Goal: Navigation & Orientation: Find specific page/section

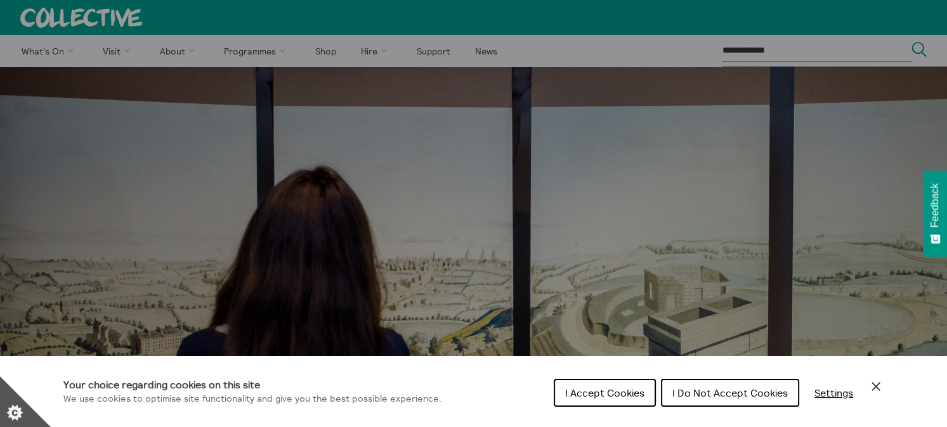
click at [704, 396] on span "I Do Not Accept Cookies" at bounding box center [729, 393] width 115 height 13
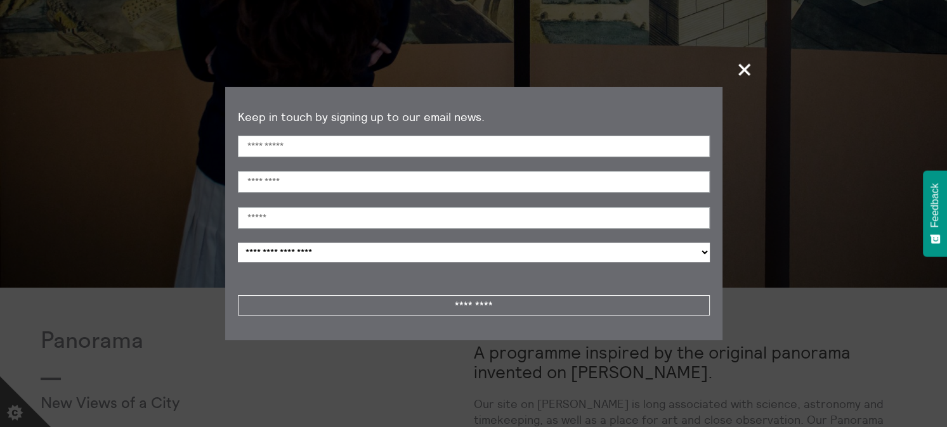
scroll to position [412, 0]
click at [742, 69] on span "+" at bounding box center [744, 69] width 37 height 37
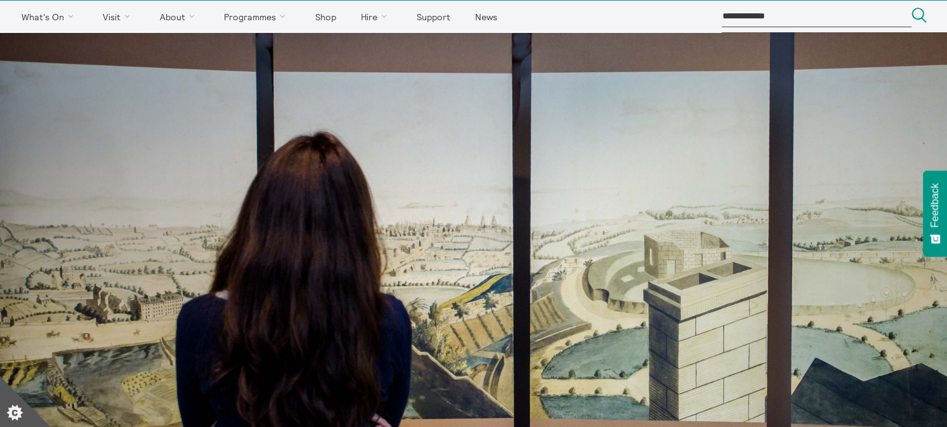
scroll to position [0, 0]
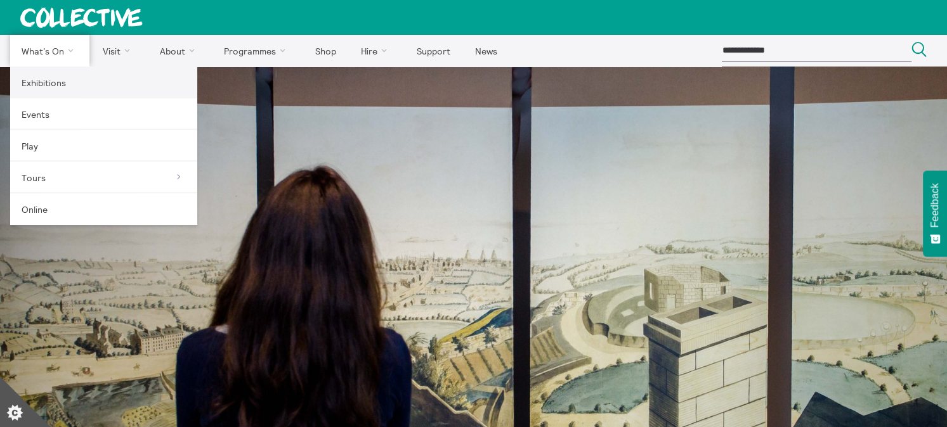
click at [39, 85] on link "Exhibitions" at bounding box center [103, 83] width 187 height 32
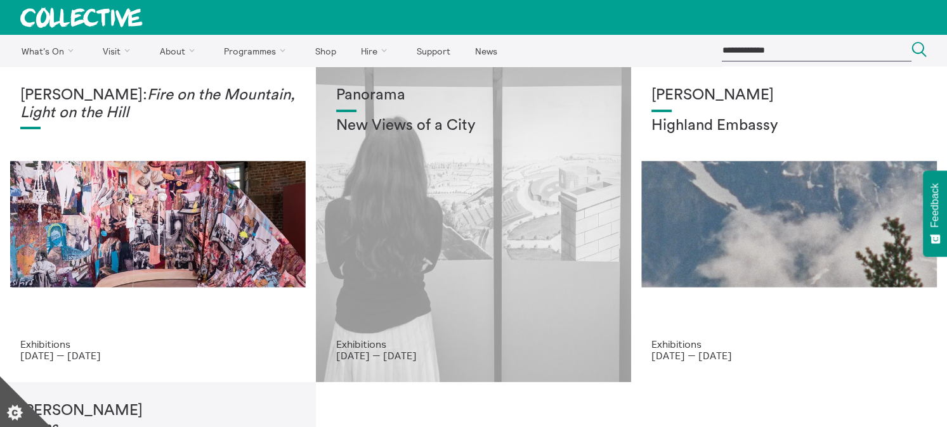
click at [416, 294] on div "Panorama New Views of a City" at bounding box center [473, 213] width 275 height 252
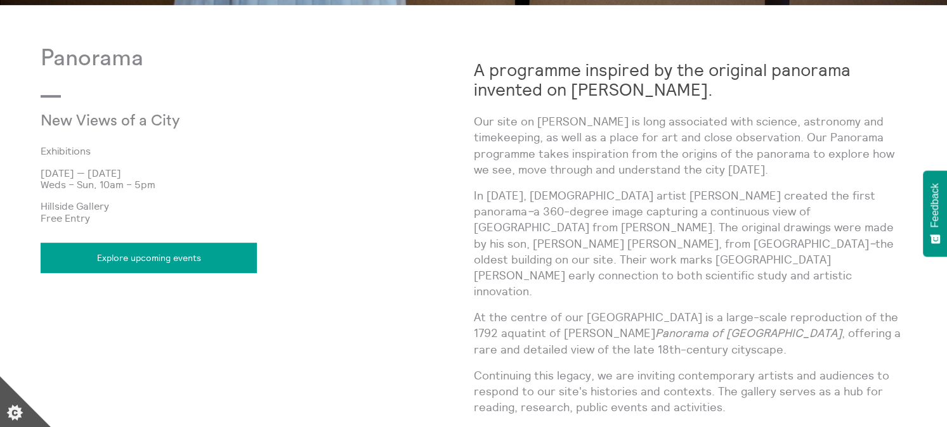
scroll to position [667, 0]
